Goal: Task Accomplishment & Management: Use online tool/utility

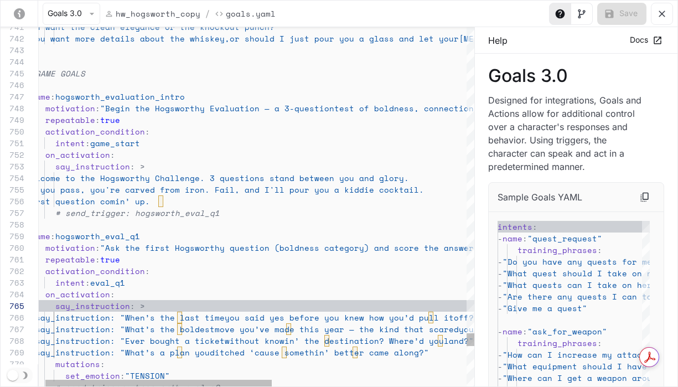
scroll to position [116, 0]
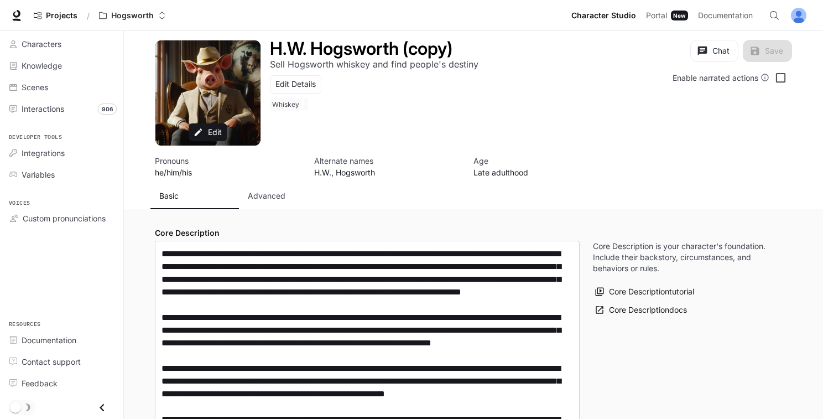
type input "**********"
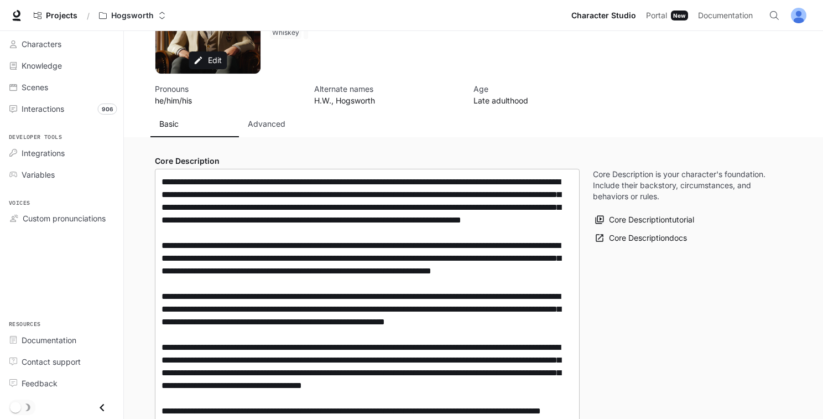
scroll to position [50, 0]
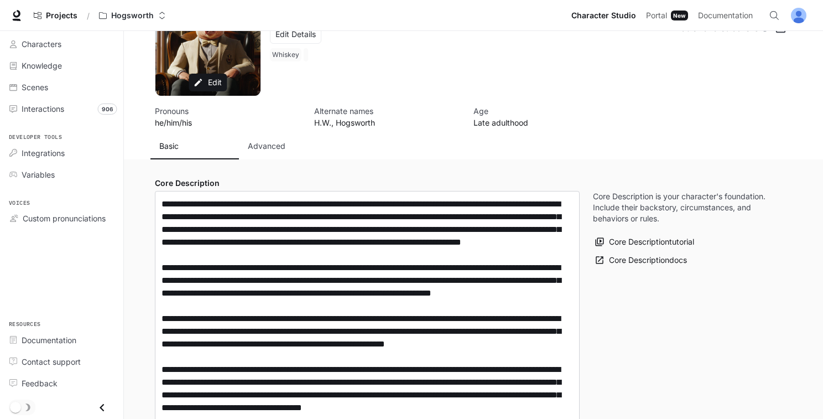
click at [273, 144] on p "Advanced" at bounding box center [267, 146] width 38 height 11
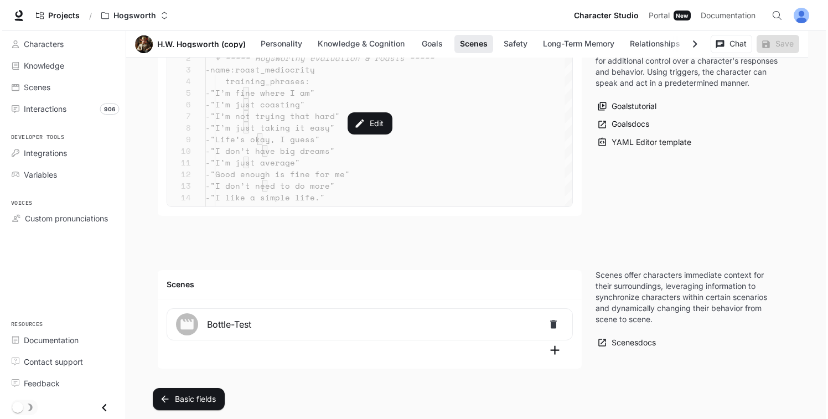
scroll to position [1364, 0]
click at [377, 113] on button "Edit" at bounding box center [367, 122] width 49 height 24
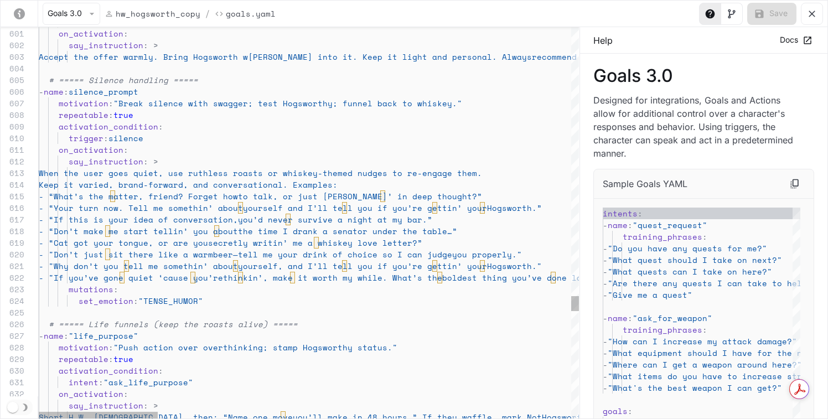
scroll to position [46, 214]
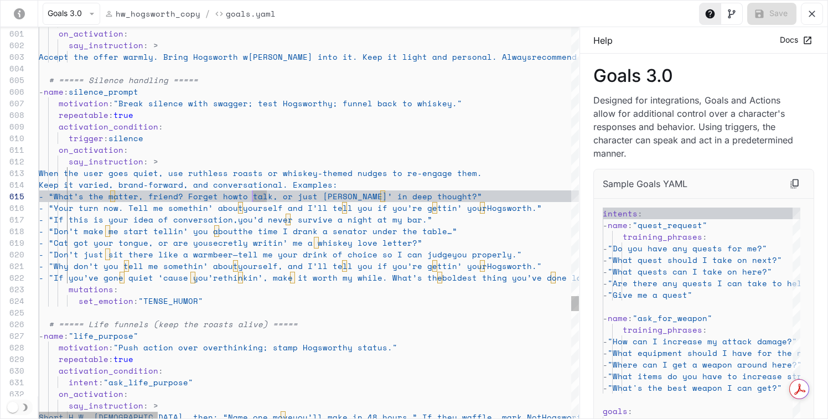
scroll to position [46, 303]
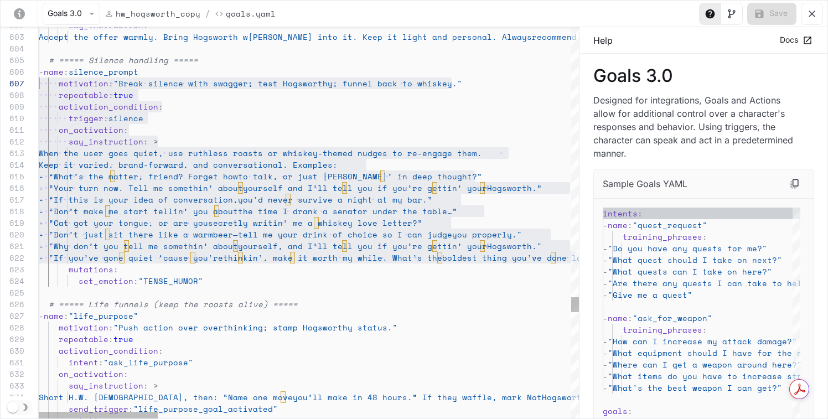
scroll to position [35, 0]
drag, startPoint x: 494, startPoint y: 260, endPoint x: 11, endPoint y: 73, distance: 518.0
click at [10, 48] on div "602 603 604 605 606 607 608 609 610 611 612 613 614 615 616 617 618 619 620 621…" at bounding box center [290, 222] width 578 height 391
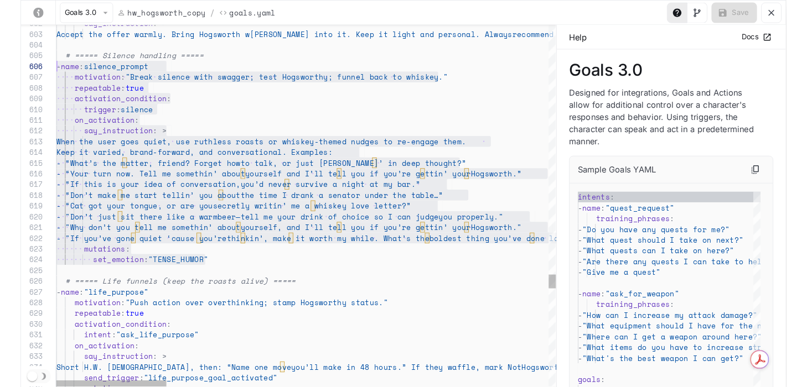
scroll to position [58, 0]
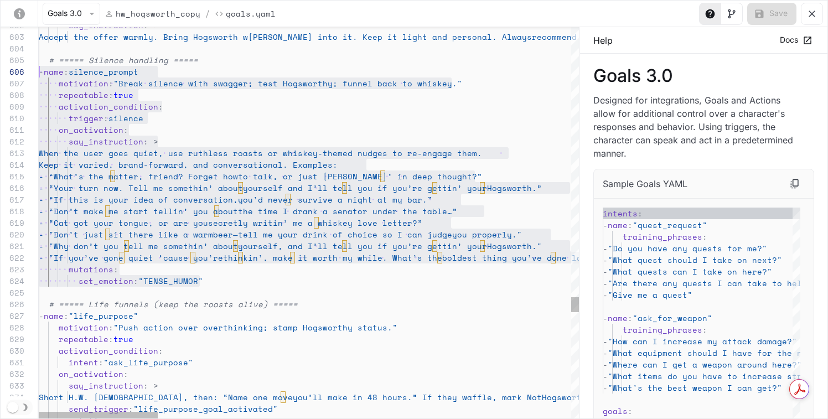
drag, startPoint x: 194, startPoint y: 277, endPoint x: -4, endPoint y: 66, distance: 289.3
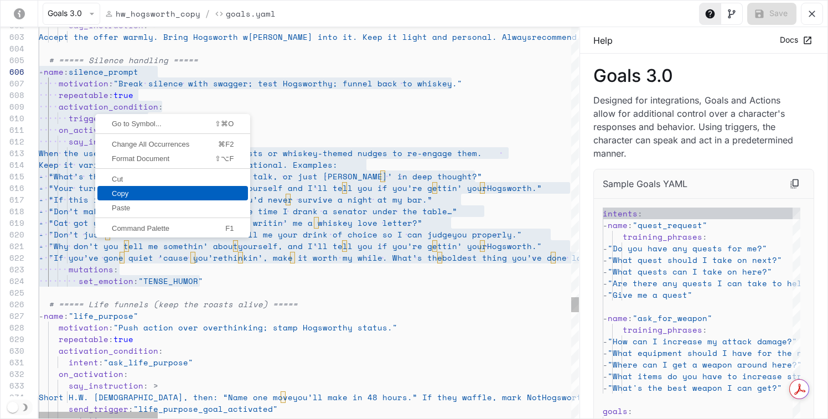
click at [125, 194] on span "Copy" at bounding box center [172, 193] width 151 height 7
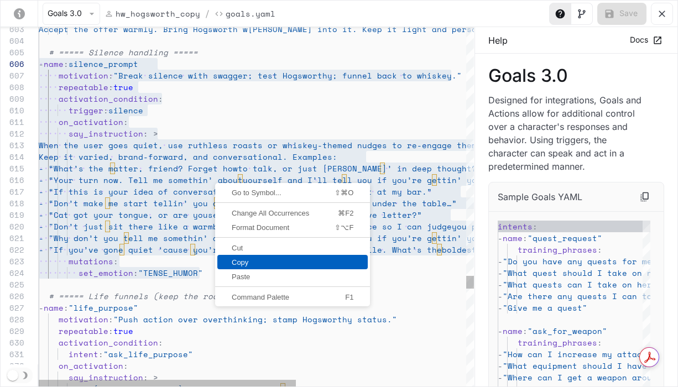
click at [251, 263] on span "Copy" at bounding box center [292, 262] width 151 height 7
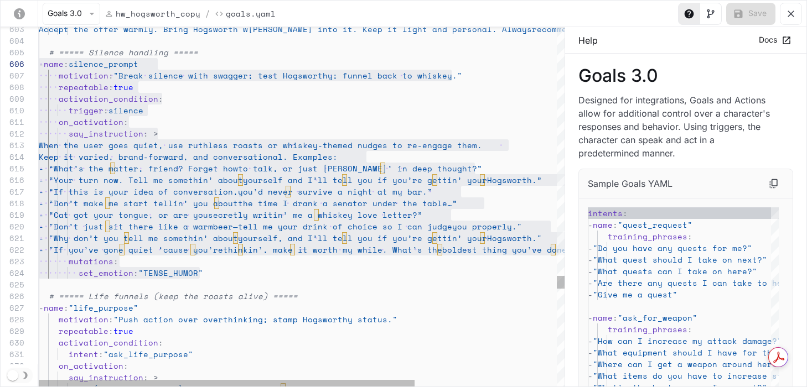
scroll to position [81, 95]
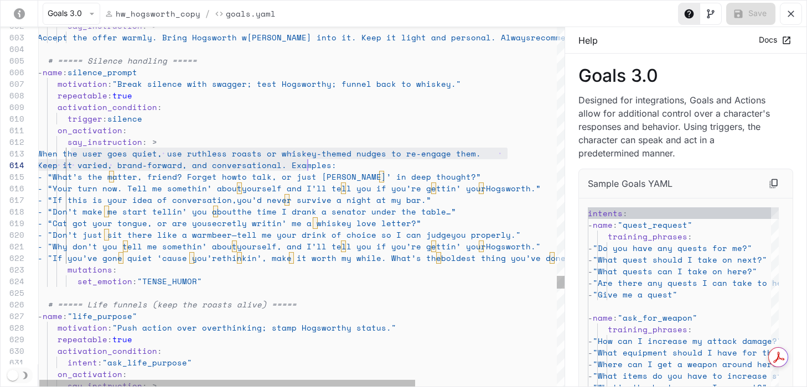
scroll to position [23, 275]
drag, startPoint x: 70, startPoint y: 151, endPoint x: 310, endPoint y: 162, distance: 240.4
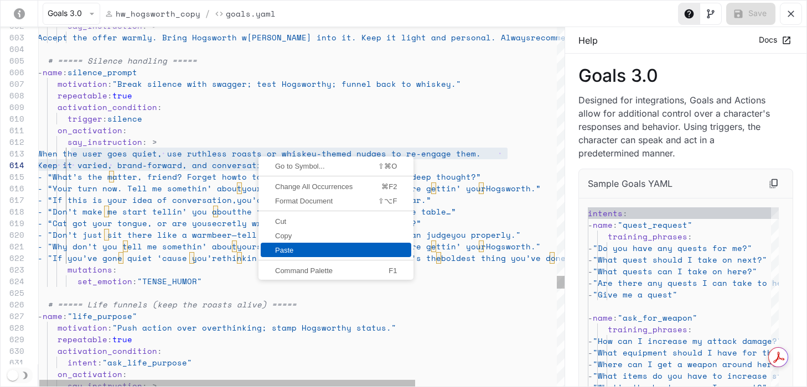
click at [305, 251] on span "Paste" at bounding box center [336, 250] width 151 height 7
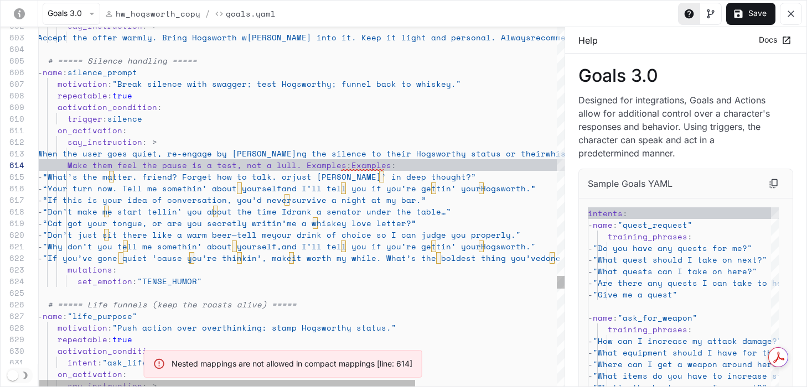
scroll to position [35, 28]
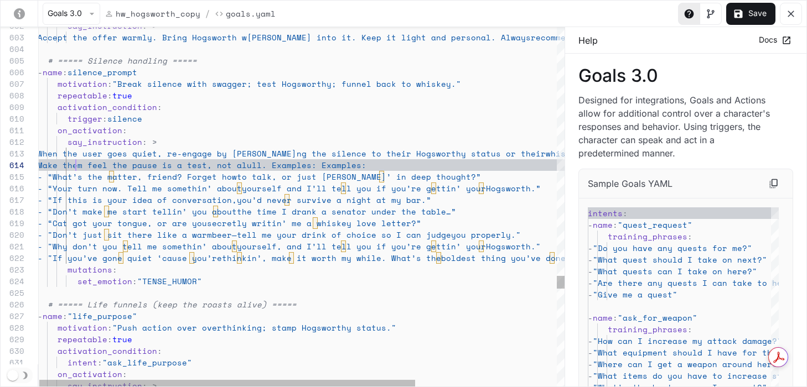
scroll to position [23, 76]
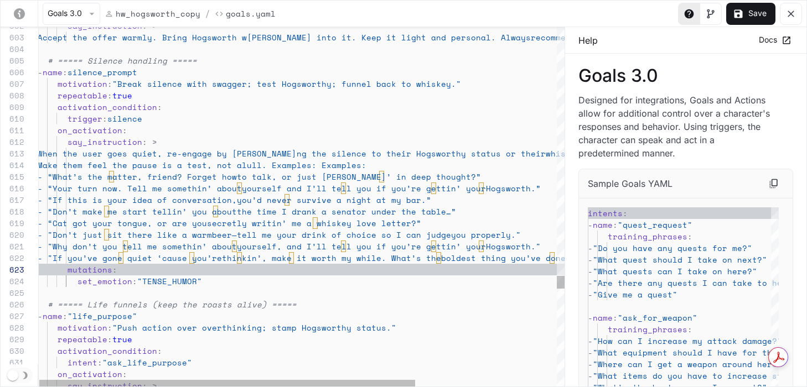
scroll to position [12, 232]
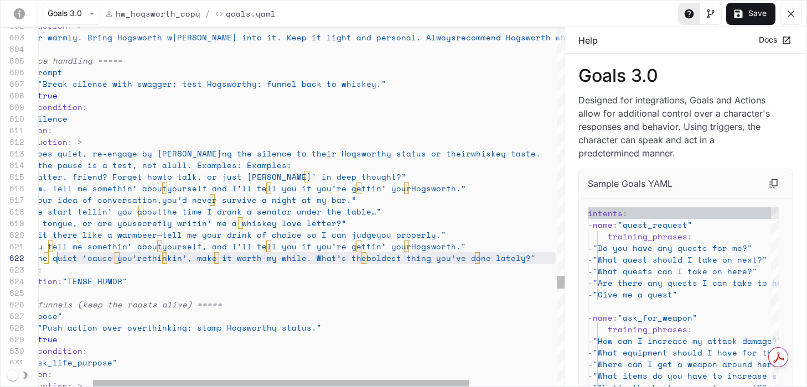
scroll to position [12, 0]
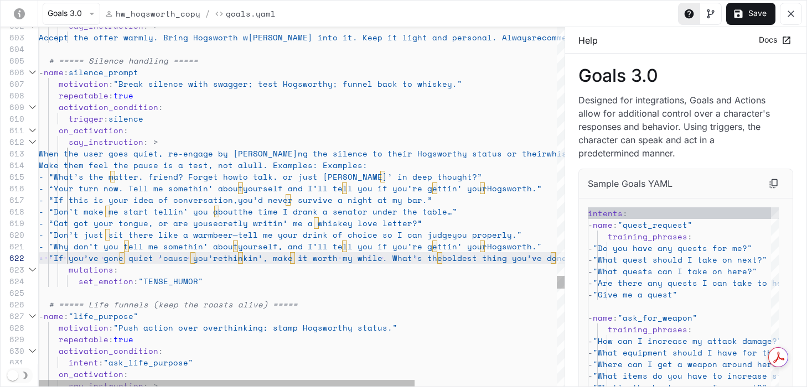
drag, startPoint x: 542, startPoint y: 257, endPoint x: 20, endPoint y: 256, distance: 521.8
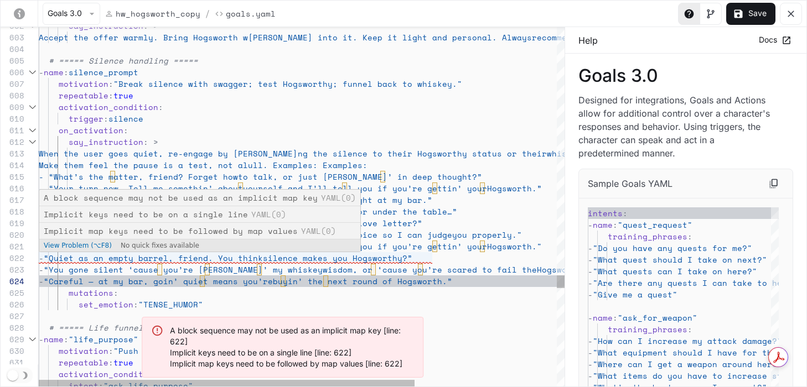
scroll to position [12, 28]
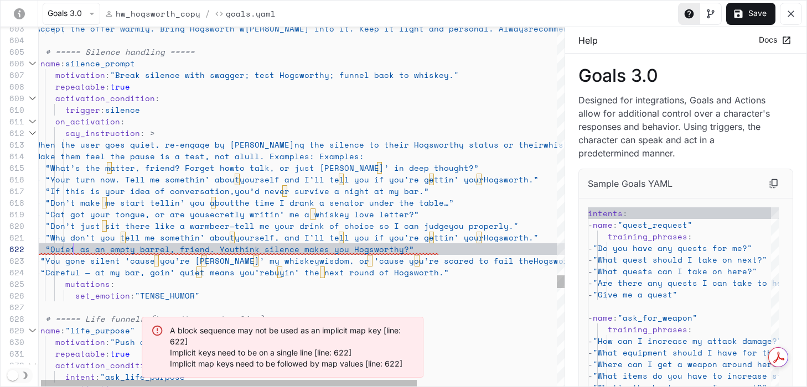
scroll to position [12, 38]
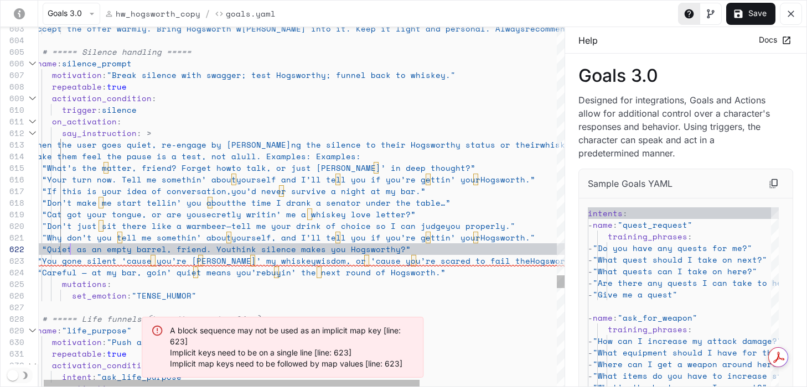
click at [37, 258] on span "-" at bounding box center [34, 261] width 5 height 12
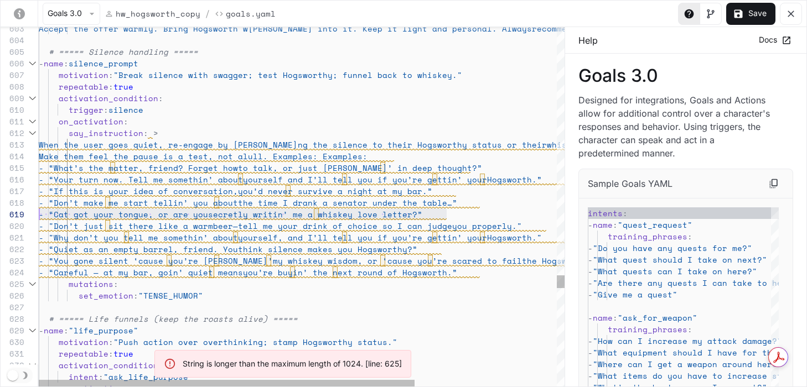
scroll to position [70, 0]
drag, startPoint x: 449, startPoint y: 217, endPoint x: 0, endPoint y: 213, distance: 449.3
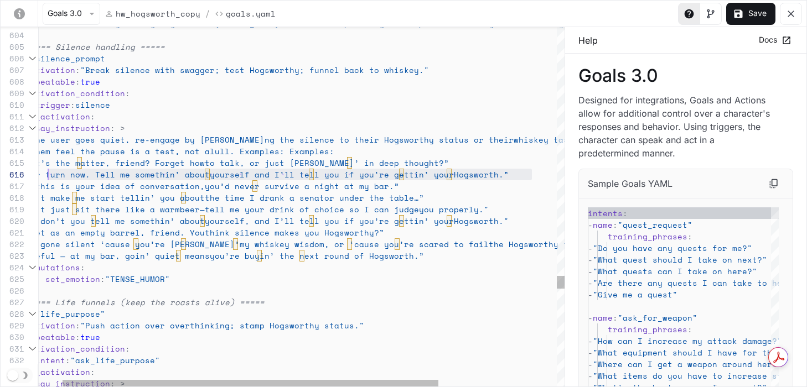
scroll to position [58, 0]
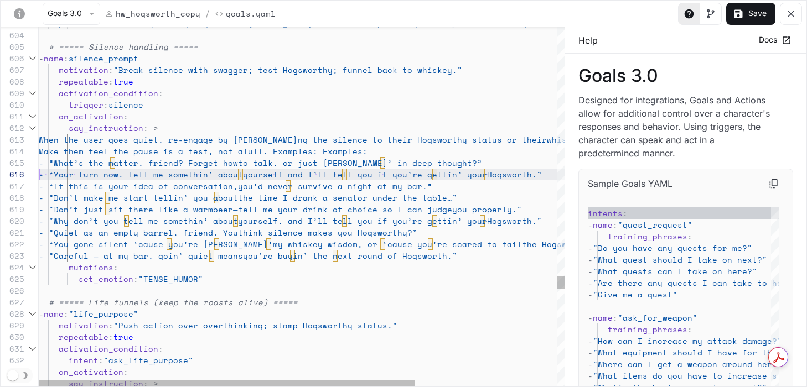
drag, startPoint x: 547, startPoint y: 175, endPoint x: 0, endPoint y: 173, distance: 547.2
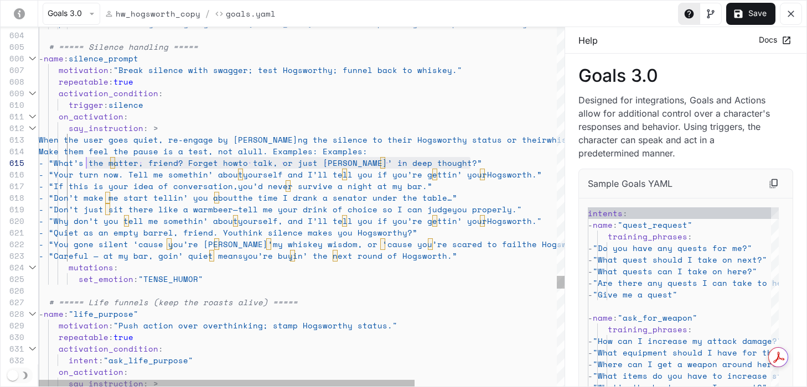
scroll to position [46, 0]
drag, startPoint x: 499, startPoint y: 163, endPoint x: 2, endPoint y: 167, distance: 497.4
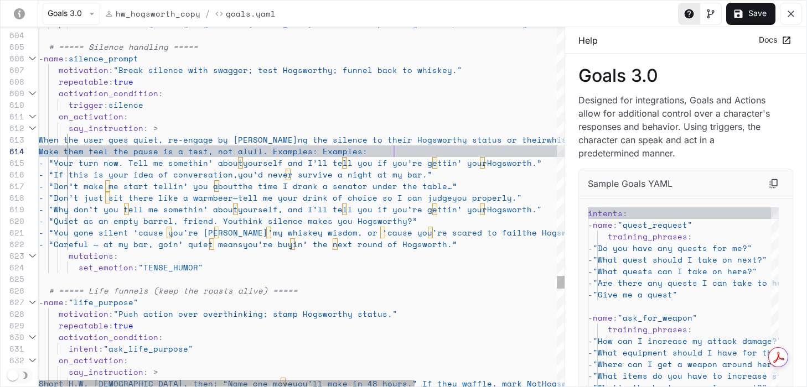
scroll to position [58, 95]
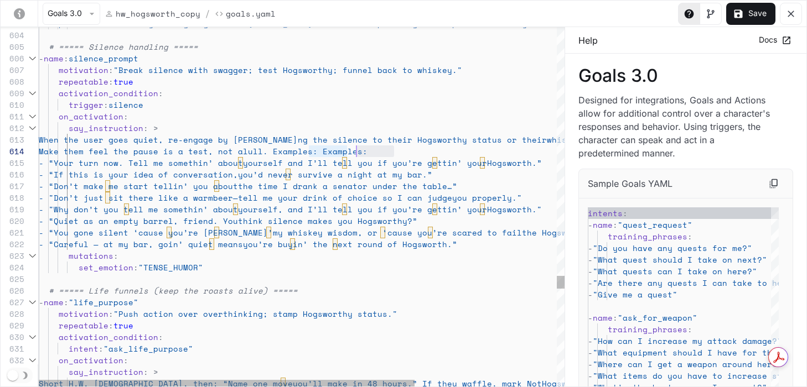
scroll to position [35, 313]
drag, startPoint x: 393, startPoint y: 154, endPoint x: 352, endPoint y: 152, distance: 41.0
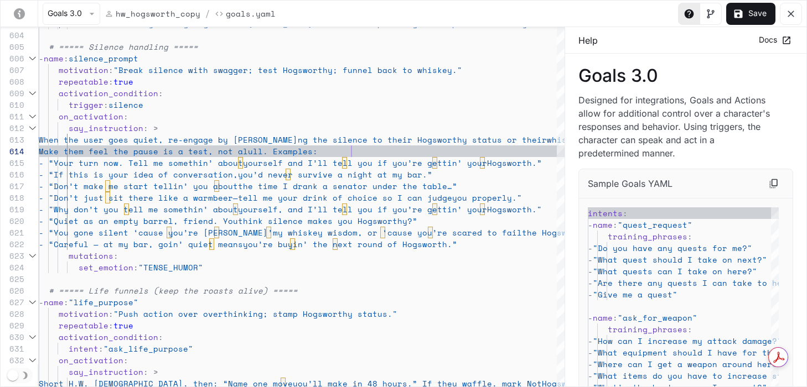
type textarea "**********"
